Goal: Information Seeking & Learning: Learn about a topic

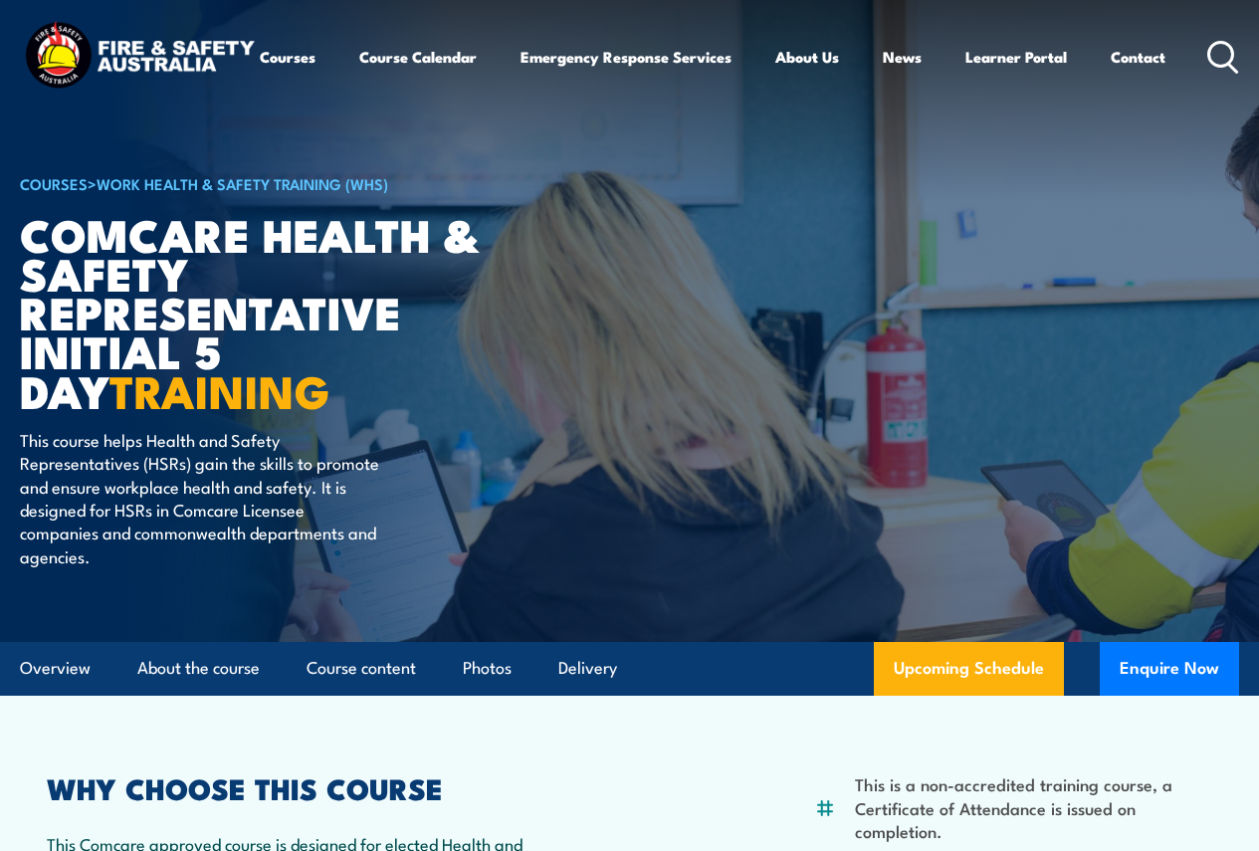
click at [192, 194] on link "Work Health & Safety Training (WHS)" at bounding box center [243, 183] width 292 height 22
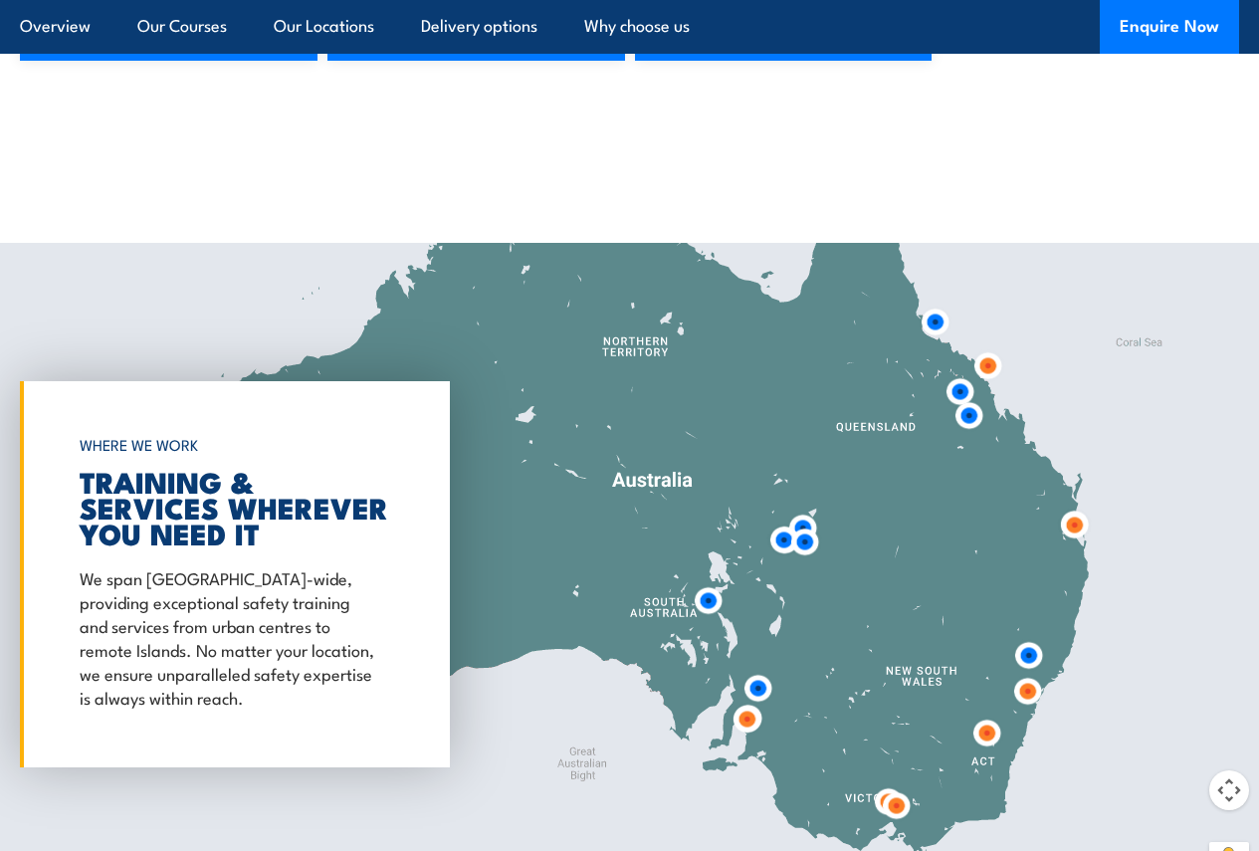
scroll to position [2786, 0]
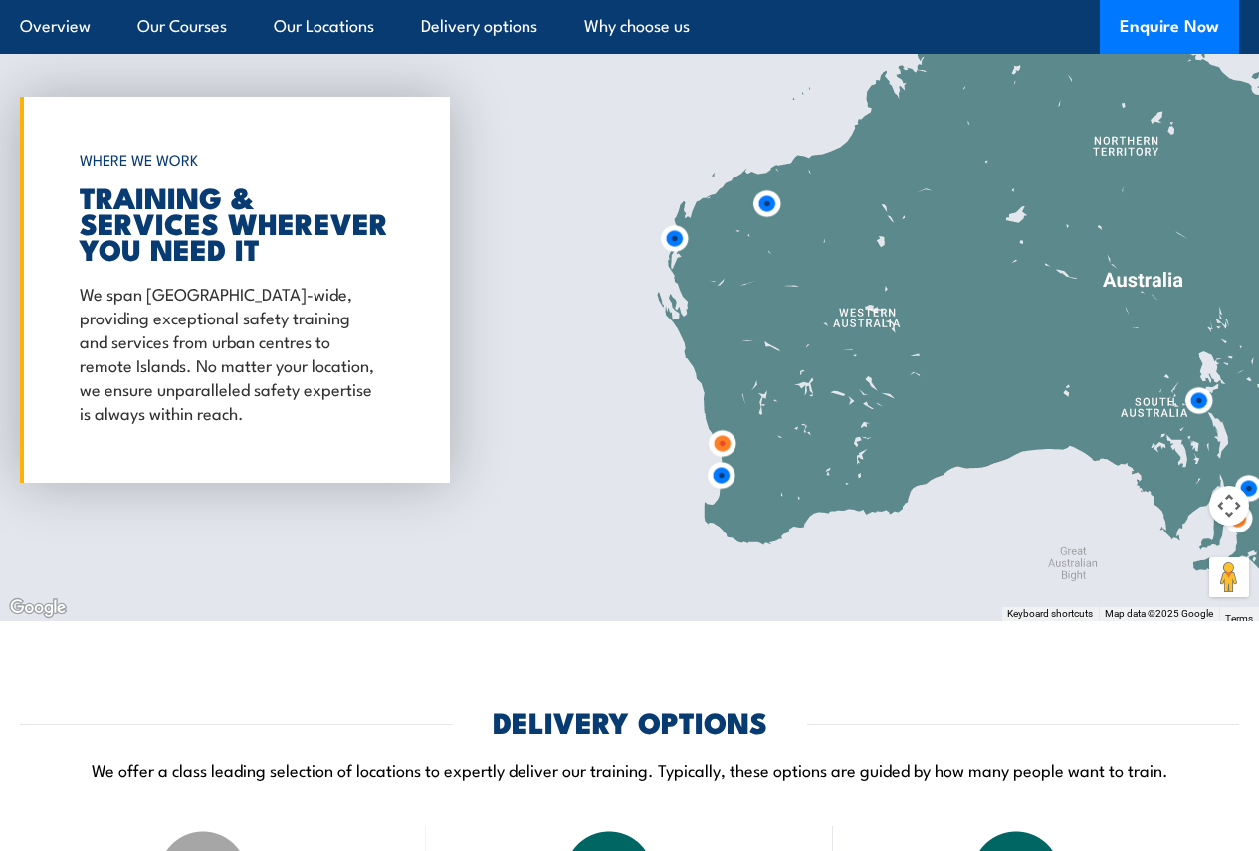
drag, startPoint x: 644, startPoint y: 505, endPoint x: 1001, endPoint y: 577, distance: 364.5
click at [1001, 577] on div at bounding box center [629, 289] width 1259 height 663
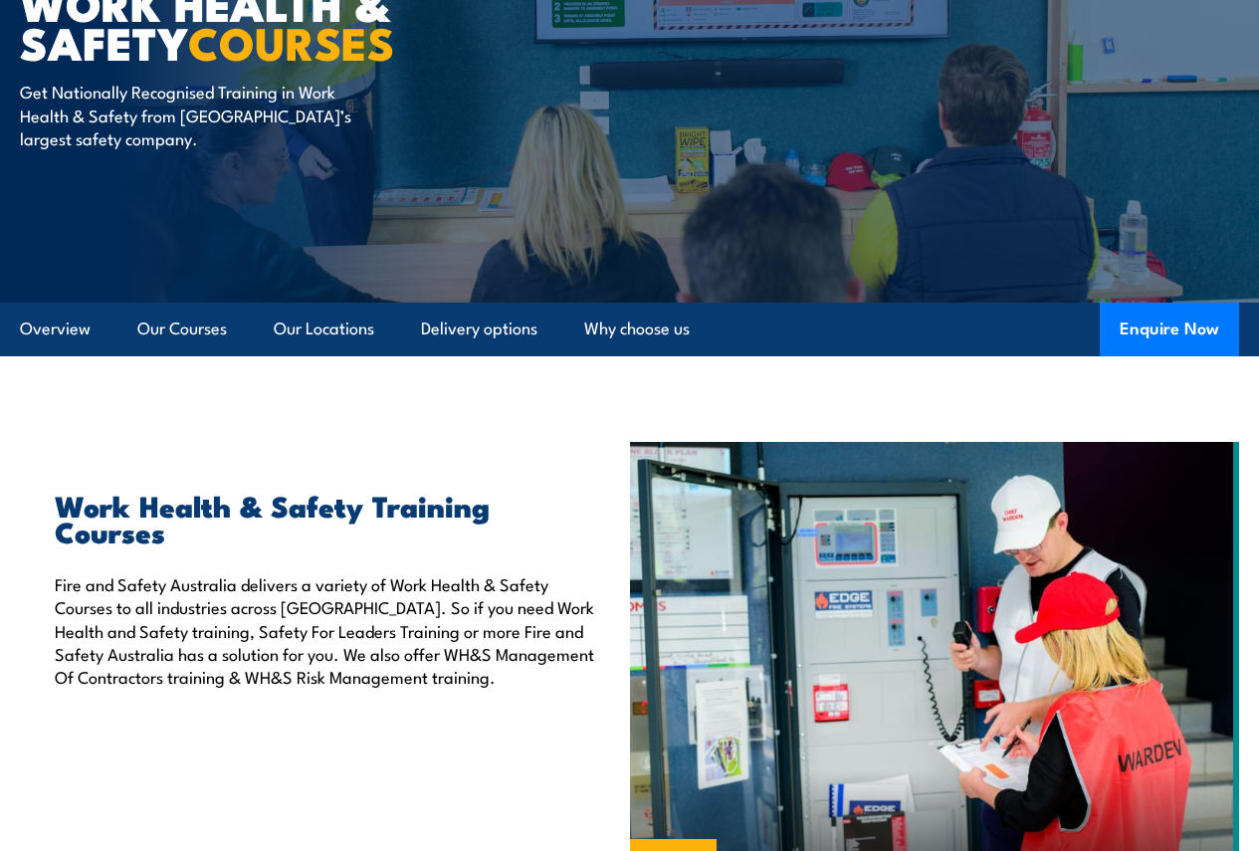
scroll to position [0, 0]
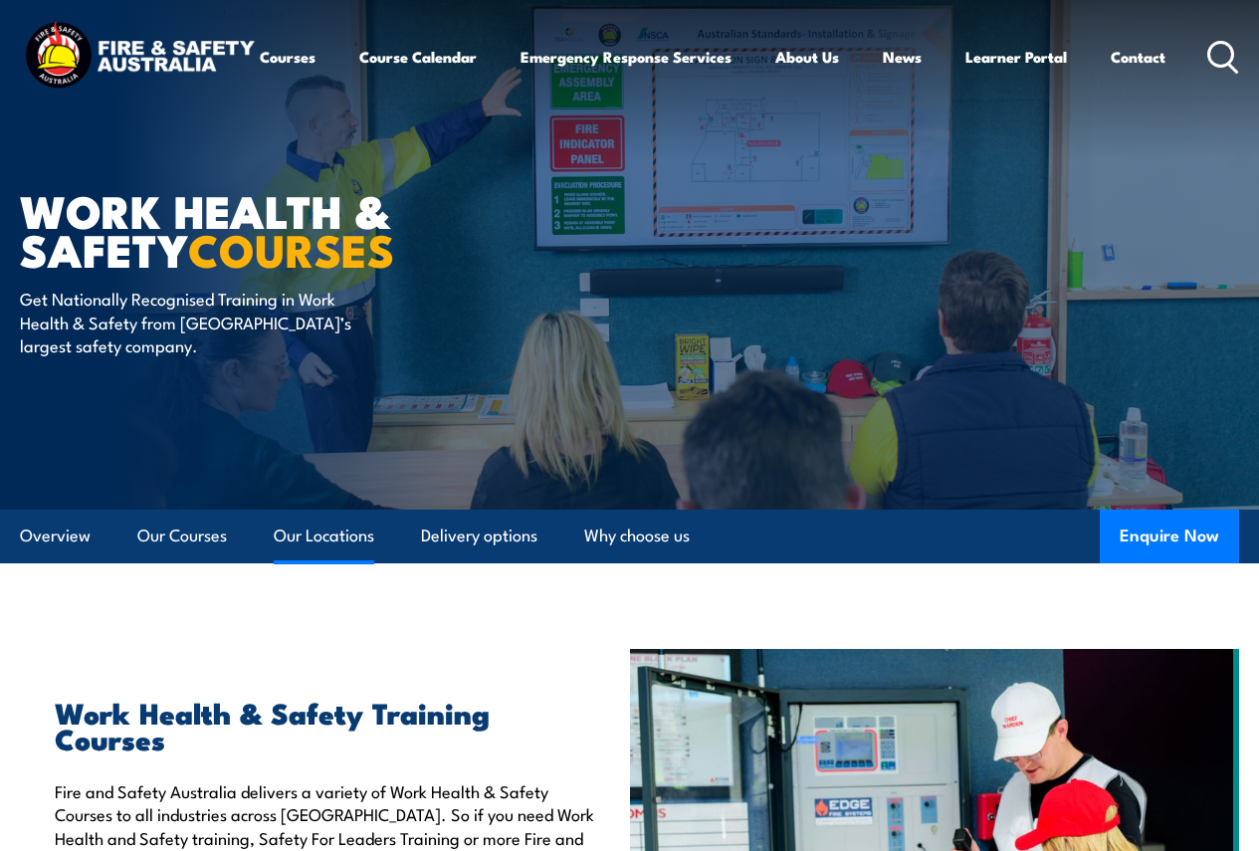
click at [319, 562] on link "Our Locations" at bounding box center [324, 535] width 101 height 53
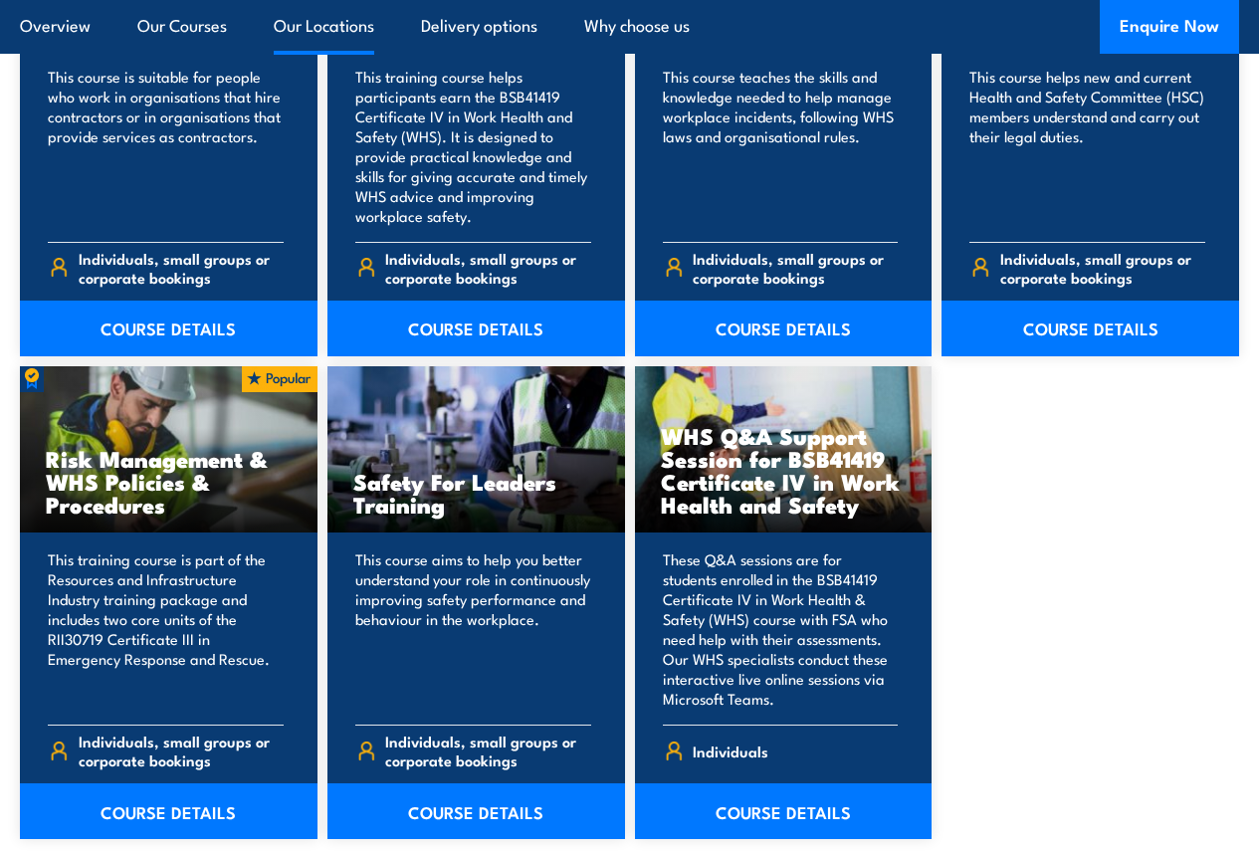
click at [342, 474] on div "Work Health & Safety COURSES Get Nationally Recognised Training in Work Health …" at bounding box center [629, 843] width 1259 height 5134
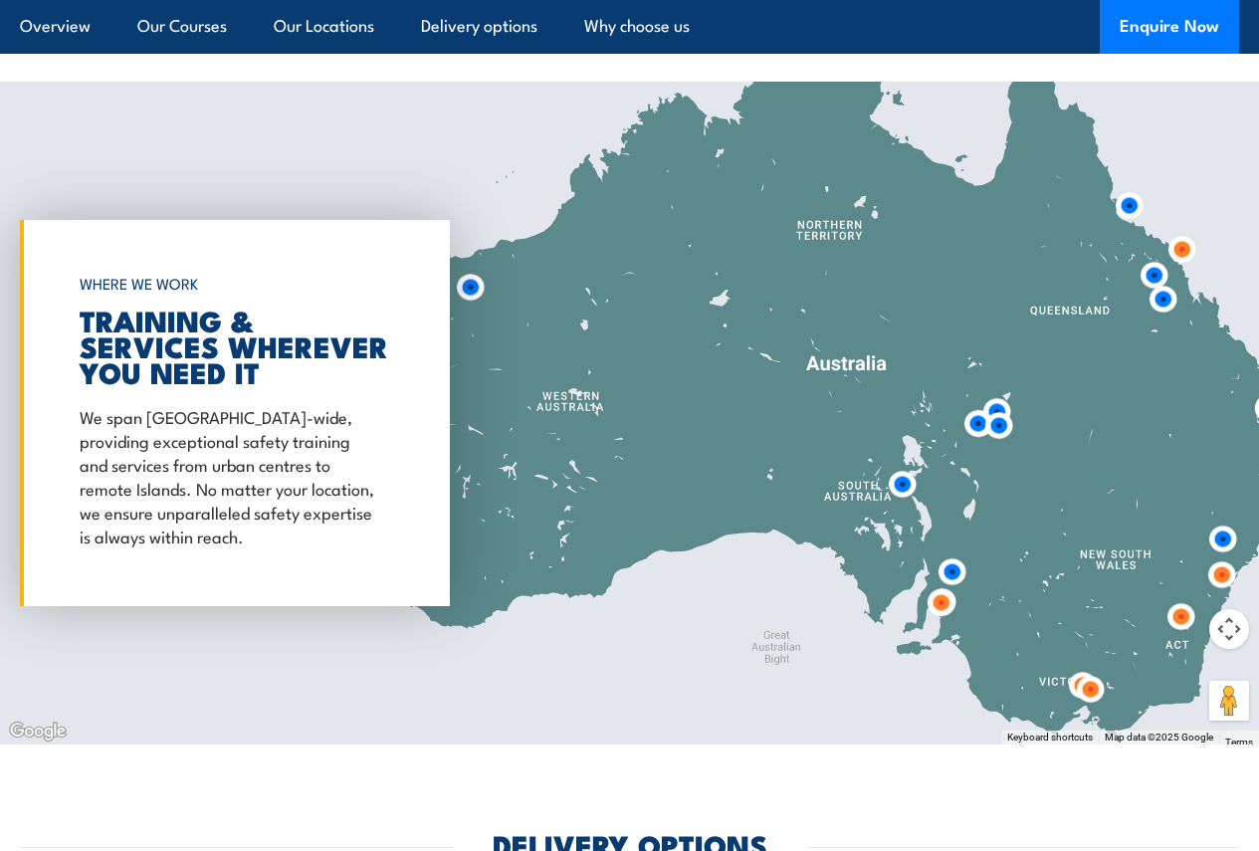
scroll to position [2668, 0]
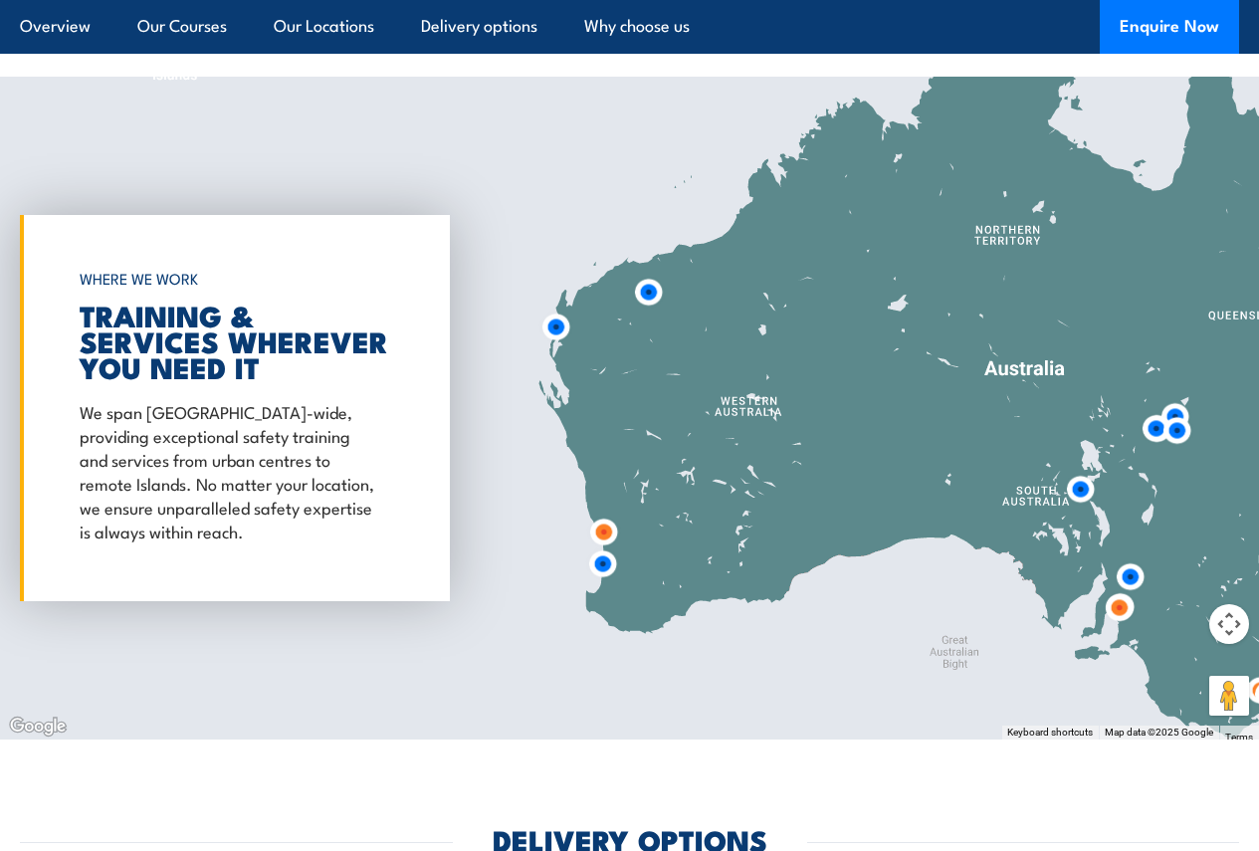
drag, startPoint x: 590, startPoint y: 533, endPoint x: 742, endPoint y: 526, distance: 152.4
click at [767, 546] on div at bounding box center [629, 408] width 1259 height 663
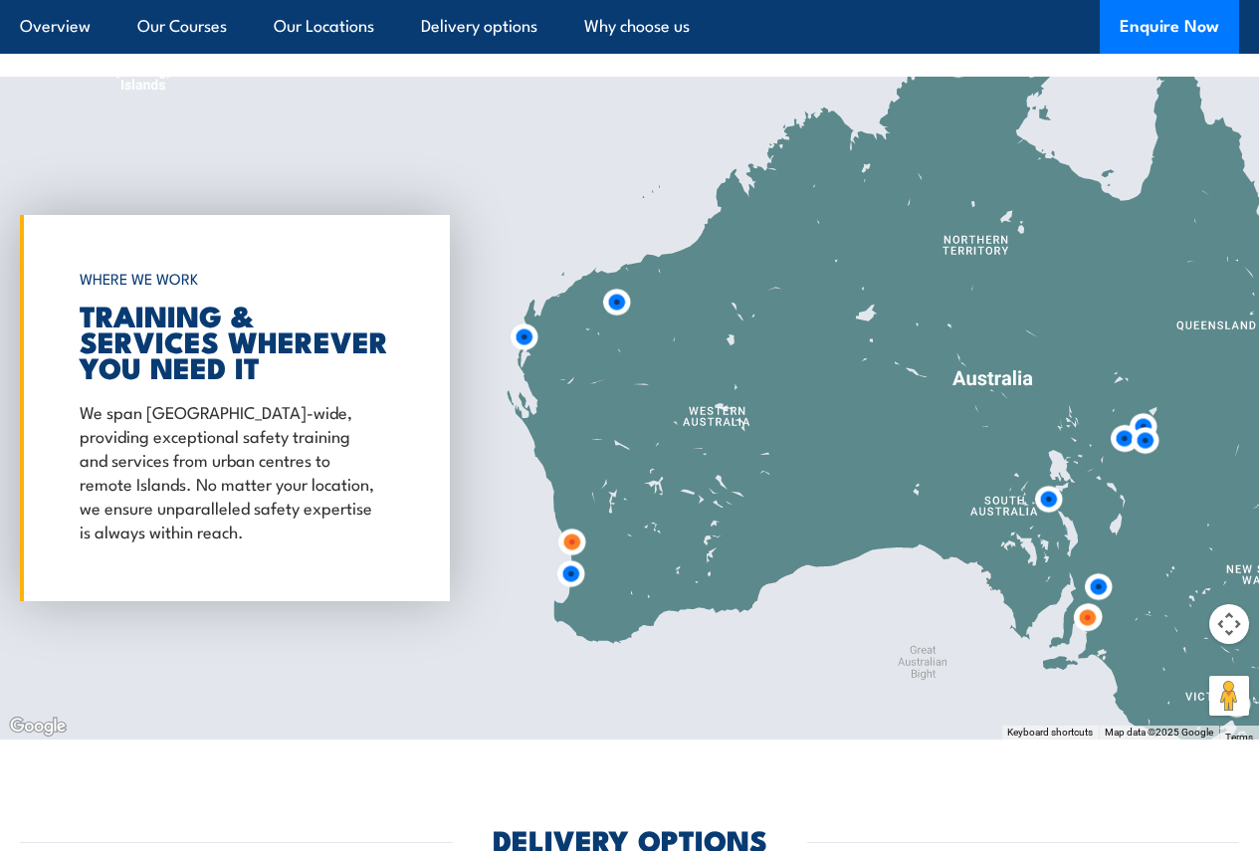
click at [527, 355] on img at bounding box center [523, 336] width 37 height 37
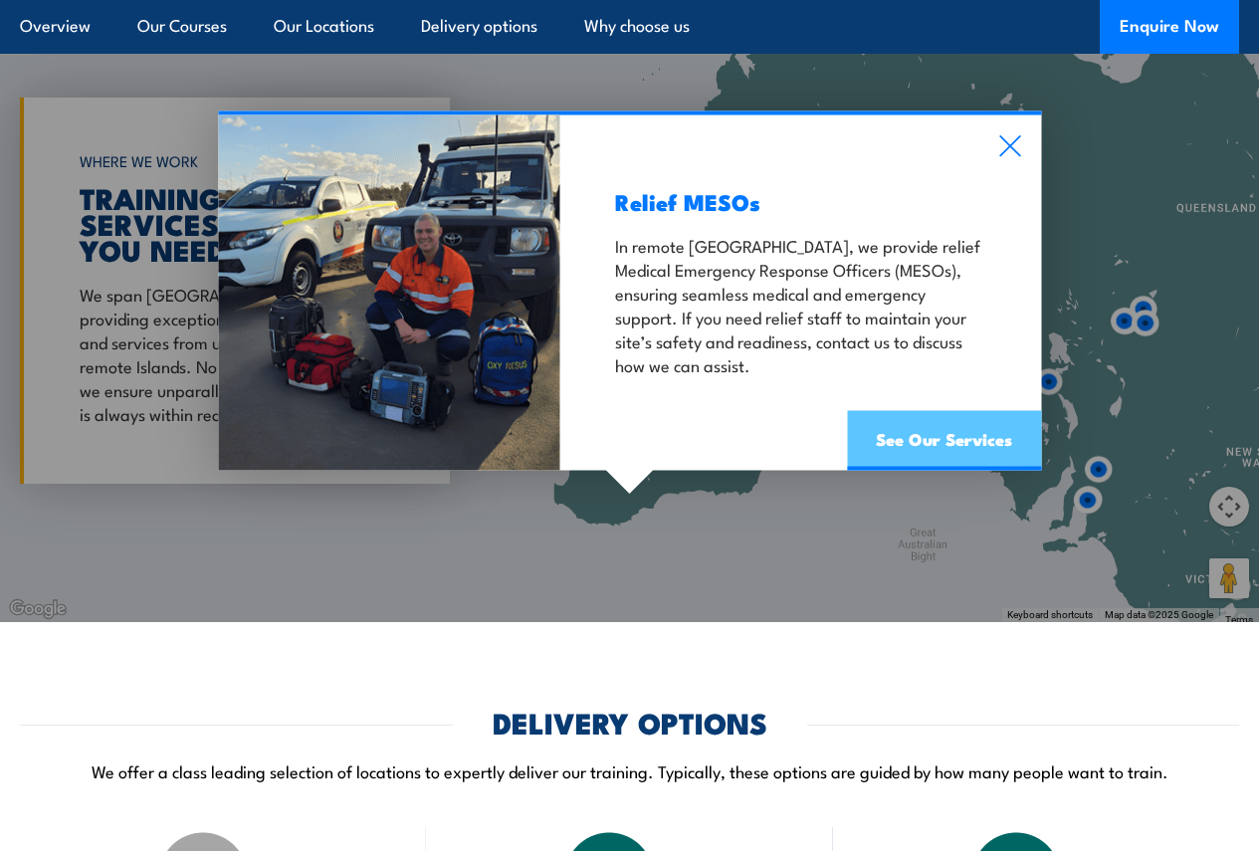
scroll to position [2966, 0]
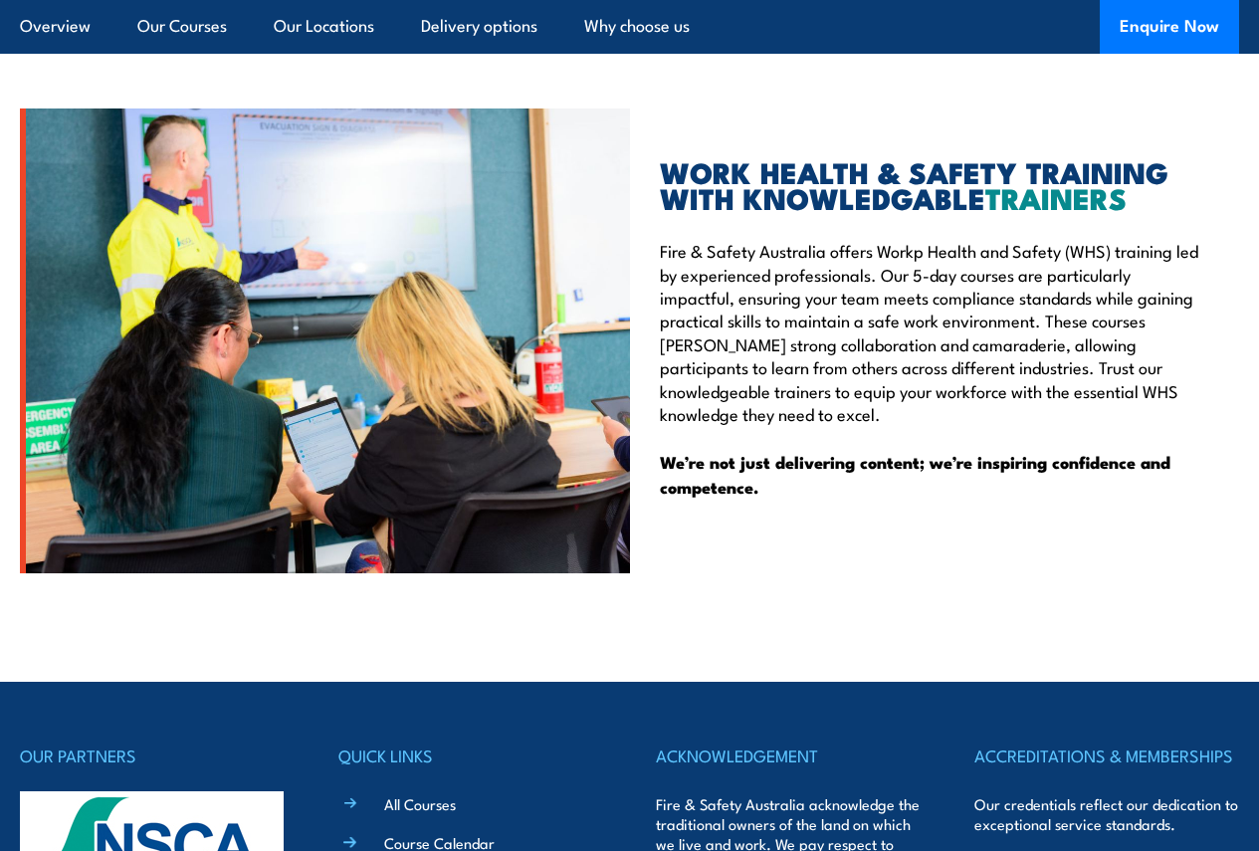
scroll to position [5056, 0]
